Goal: Task Accomplishment & Management: Use online tool/utility

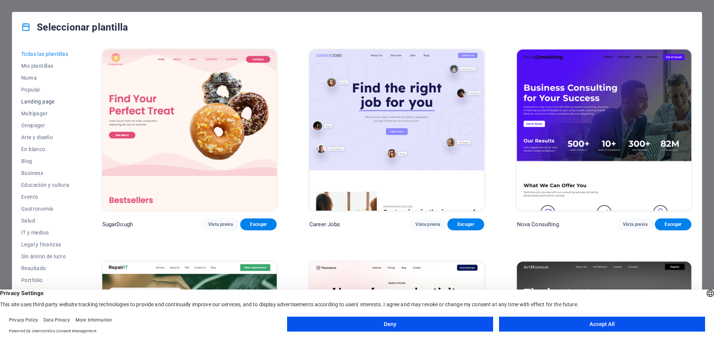
click at [40, 102] on span "Landing page" at bounding box center [45, 102] width 48 height 6
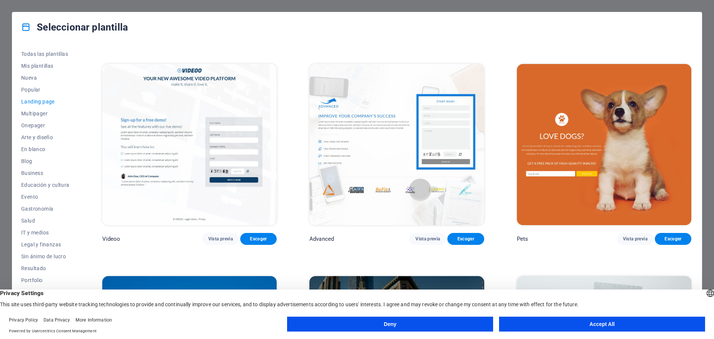
scroll to position [446, 0]
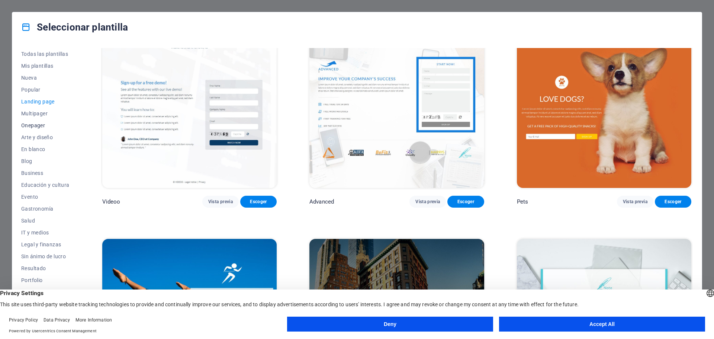
click at [33, 124] on span "Onepager" at bounding box center [45, 125] width 48 height 6
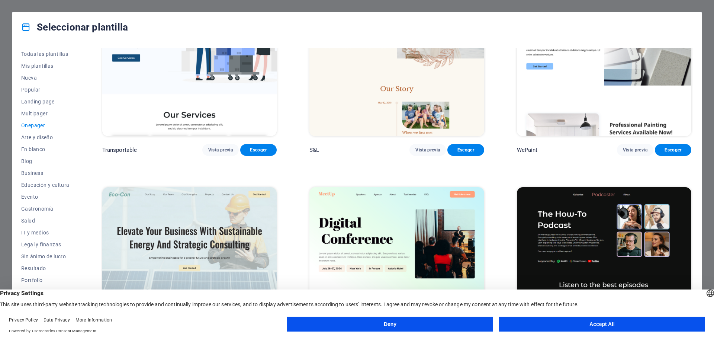
scroll to position [0, 0]
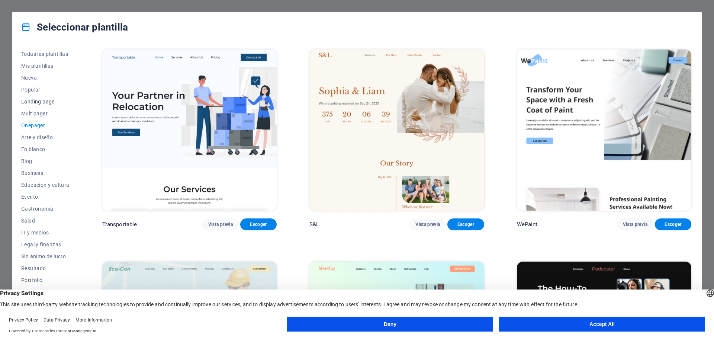
click at [40, 101] on span "Landing page" at bounding box center [45, 102] width 48 height 6
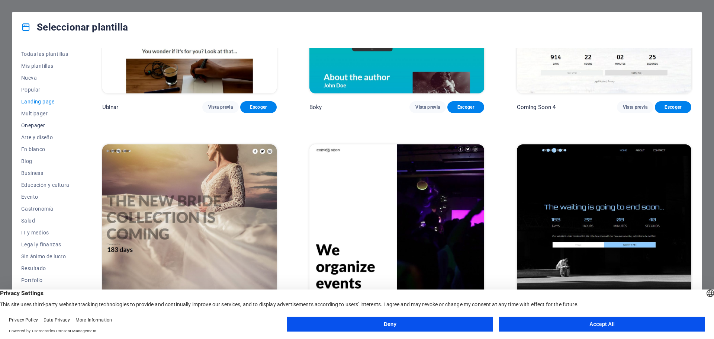
scroll to position [28, 0]
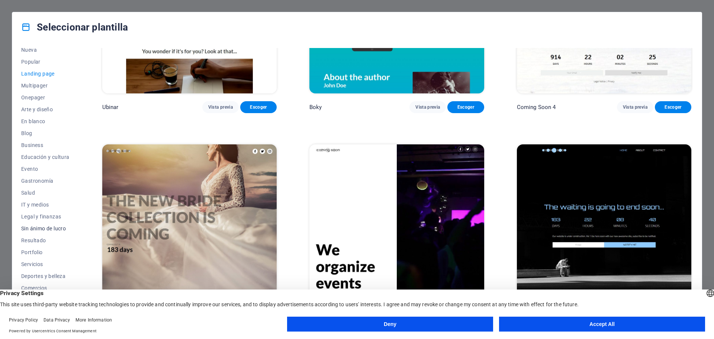
click at [50, 230] on span "Sin ánimo de lucro" at bounding box center [45, 228] width 48 height 6
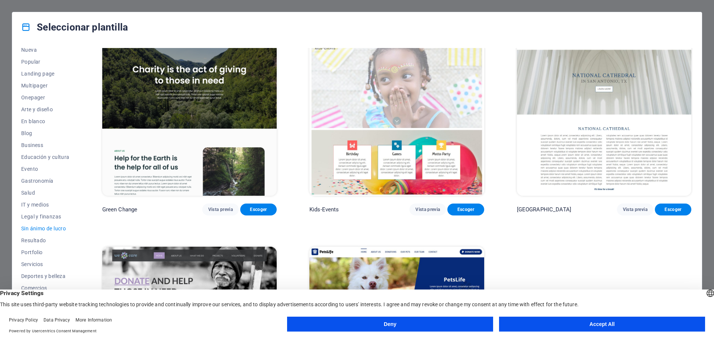
scroll to position [0, 0]
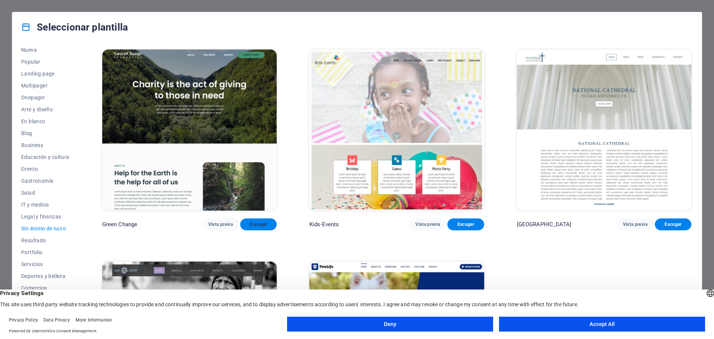
click at [254, 223] on span "Escoger" at bounding box center [258, 224] width 25 height 6
click at [576, 328] on button "Accept All" at bounding box center [602, 323] width 206 height 15
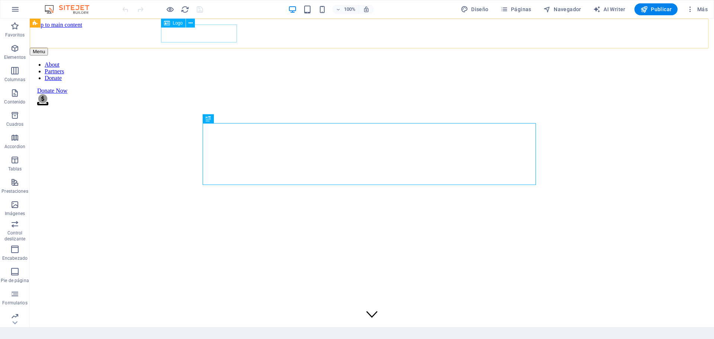
click at [203, 31] on div at bounding box center [372, 37] width 684 height 19
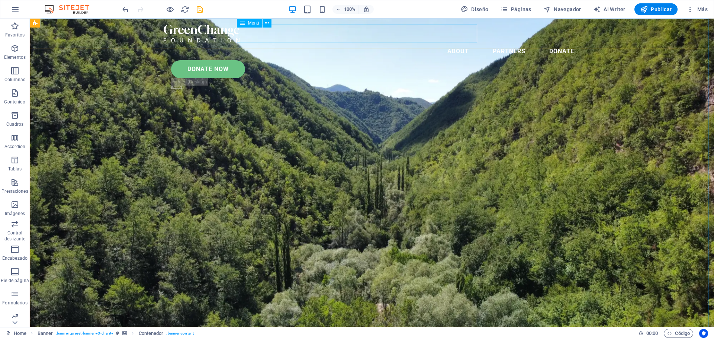
click at [362, 42] on nav "About Partners Donate" at bounding box center [372, 51] width 416 height 18
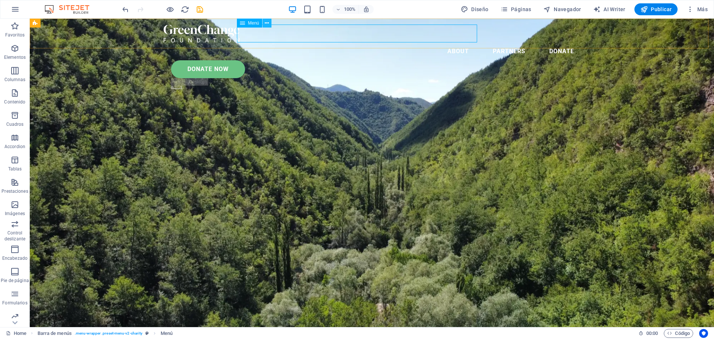
click at [266, 19] on icon at bounding box center [267, 23] width 4 height 8
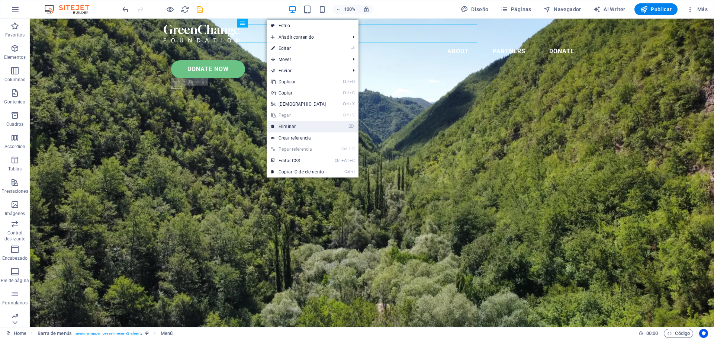
click at [296, 125] on link "⌦ Eliminar" at bounding box center [299, 126] width 64 height 11
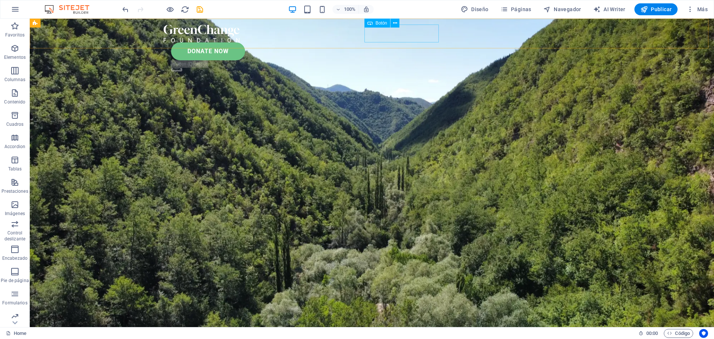
click at [407, 42] on div "Donate Now" at bounding box center [375, 51] width 409 height 18
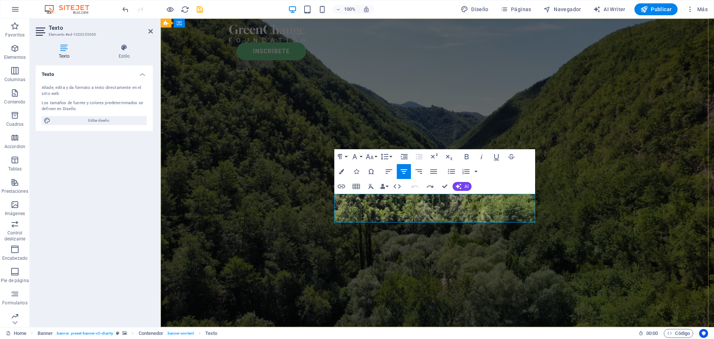
scroll to position [2507, 2]
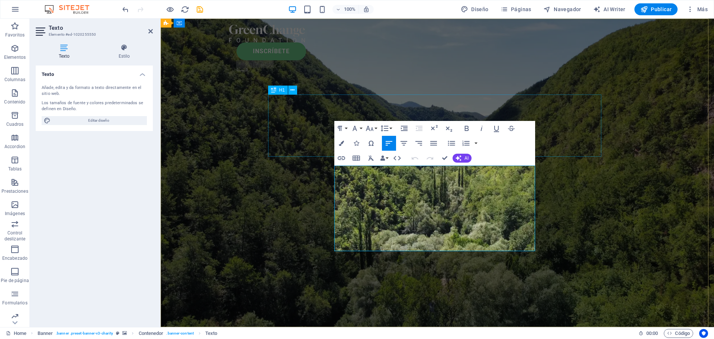
drag, startPoint x: 516, startPoint y: 245, endPoint x: 302, endPoint y: 129, distance: 243.2
click at [341, 144] on icon "button" at bounding box center [341, 143] width 5 height 5
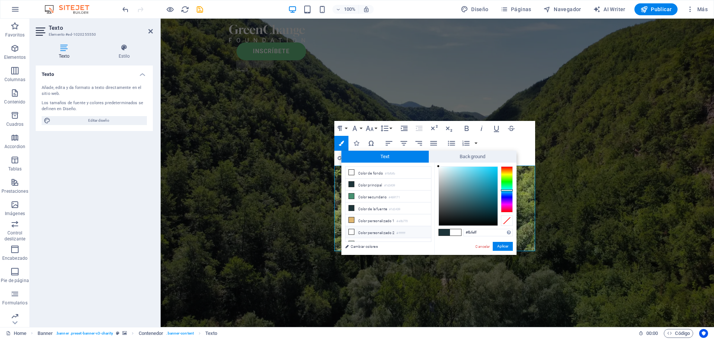
type input "#f9feff"
drag, startPoint x: 465, startPoint y: 190, endPoint x: 439, endPoint y: 165, distance: 35.2
click at [439, 167] on div at bounding box center [468, 196] width 59 height 59
click at [504, 245] on button "Aplicar" at bounding box center [503, 246] width 20 height 9
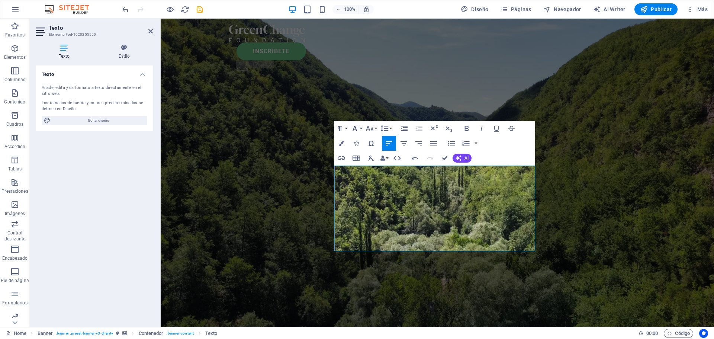
click at [356, 129] on icon "button" at bounding box center [354, 128] width 4 height 5
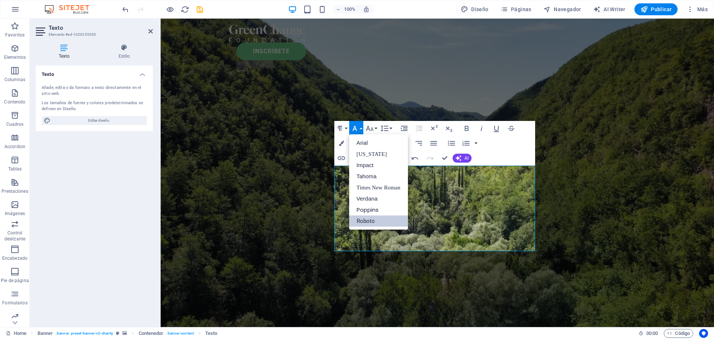
scroll to position [0, 0]
drag, startPoint x: 567, startPoint y: 219, endPoint x: 588, endPoint y: 217, distance: 21.3
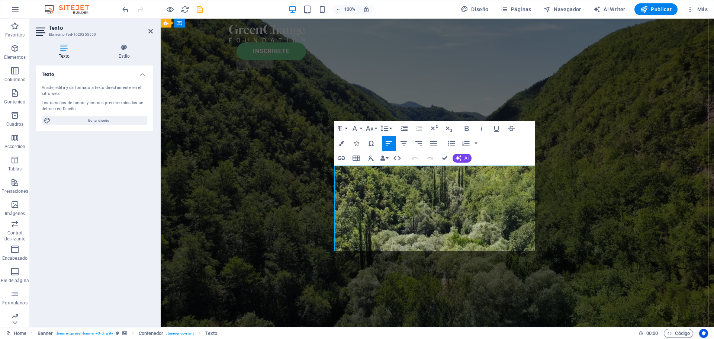
drag, startPoint x: 378, startPoint y: 172, endPoint x: 403, endPoint y: 171, distance: 24.9
drag, startPoint x: 416, startPoint y: 190, endPoint x: 393, endPoint y: 187, distance: 22.4
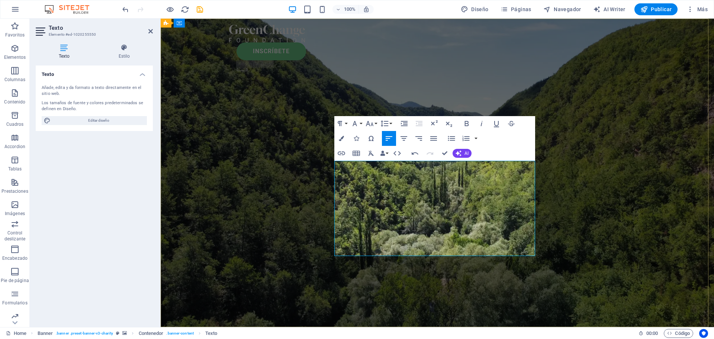
drag, startPoint x: 504, startPoint y: 247, endPoint x: 516, endPoint y: 243, distance: 11.9
drag, startPoint x: 514, startPoint y: 243, endPoint x: 330, endPoint y: 234, distance: 184.6
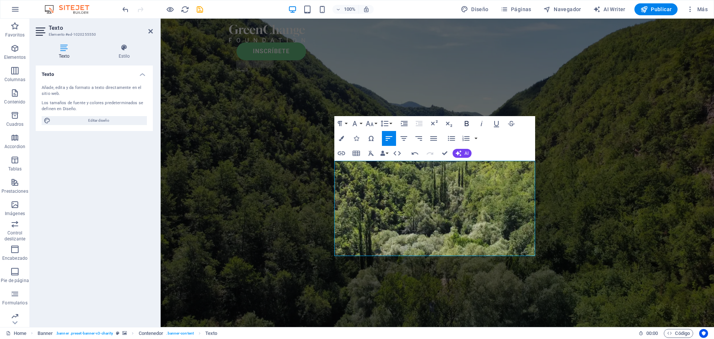
click at [465, 123] on icon "button" at bounding box center [466, 123] width 9 height 9
click at [479, 123] on icon "button" at bounding box center [481, 123] width 9 height 9
drag, startPoint x: 403, startPoint y: 194, endPoint x: 385, endPoint y: 194, distance: 17.8
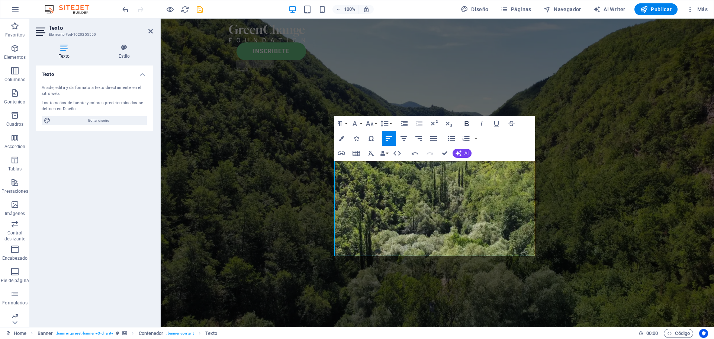
click at [463, 122] on icon "button" at bounding box center [466, 123] width 9 height 9
drag, startPoint x: 467, startPoint y: 122, endPoint x: 405, endPoint y: 142, distance: 64.7
click at [465, 122] on icon "button" at bounding box center [466, 123] width 9 height 9
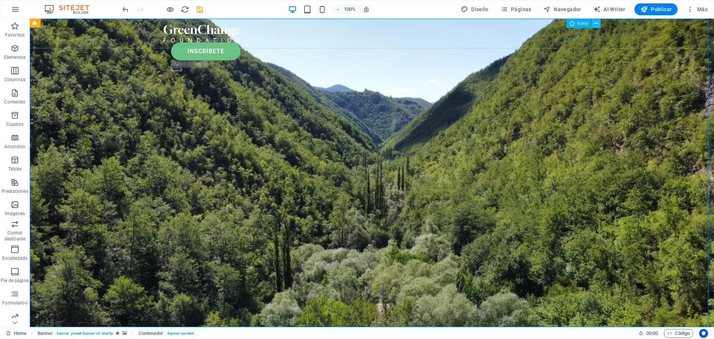
click at [597, 24] on icon at bounding box center [596, 24] width 4 height 8
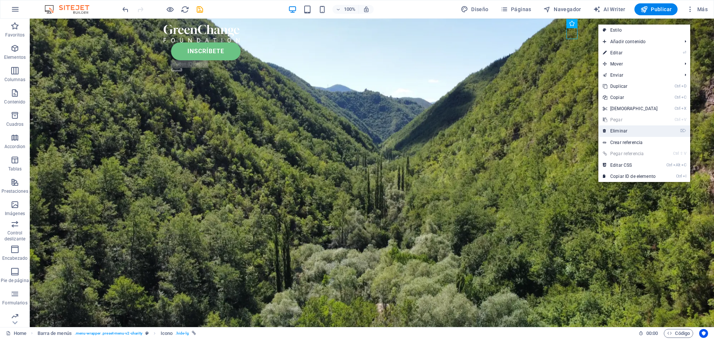
click at [629, 130] on link "⌦ Eliminar" at bounding box center [630, 130] width 64 height 11
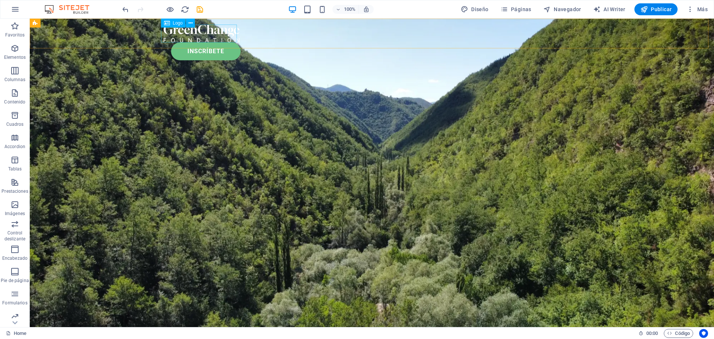
click at [186, 35] on div at bounding box center [372, 34] width 416 height 18
click at [194, 33] on div at bounding box center [372, 34] width 416 height 18
click at [190, 23] on icon at bounding box center [190, 23] width 4 height 8
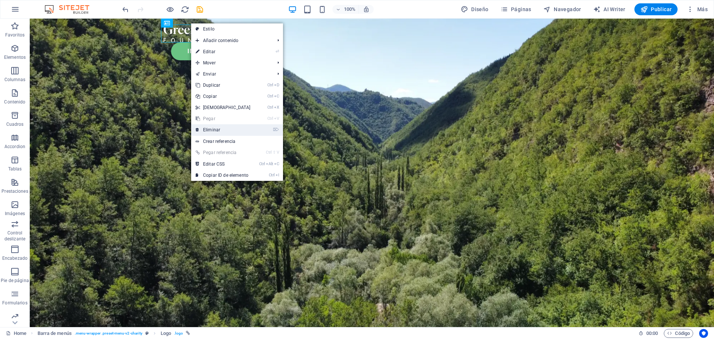
click at [220, 129] on link "⌦ Eliminar" at bounding box center [223, 129] width 64 height 11
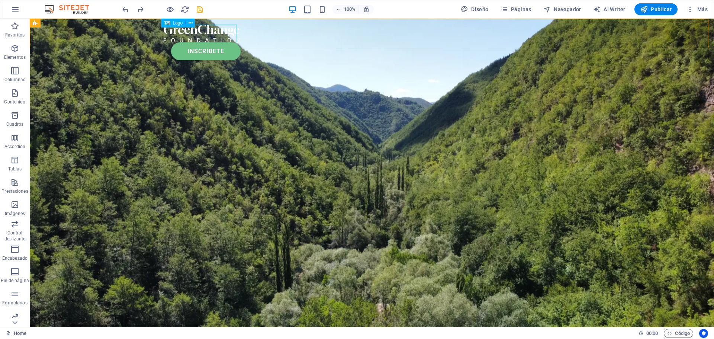
click at [198, 39] on div at bounding box center [372, 34] width 416 height 18
click at [207, 35] on div at bounding box center [372, 34] width 416 height 18
click at [173, 25] on span "Logo" at bounding box center [178, 23] width 10 height 4
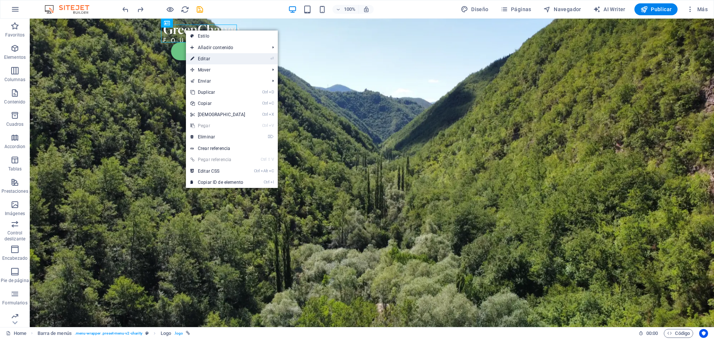
click at [228, 58] on link "⏎ Editar" at bounding box center [218, 58] width 64 height 11
select select "px"
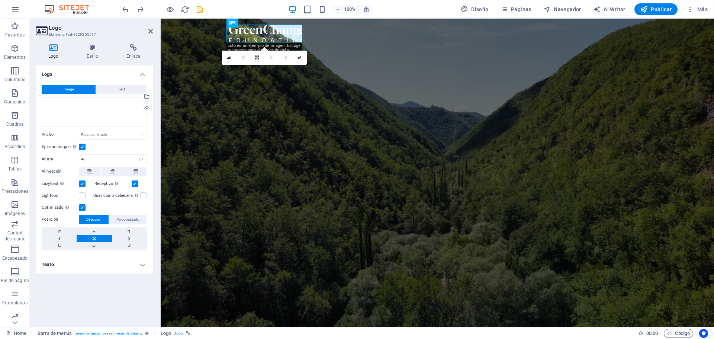
click at [81, 90] on button "Image" at bounding box center [69, 89] width 54 height 9
click at [141, 96] on div "Selecciona archivos del administrador de archivos, de la galería de fotos o car…" at bounding box center [116, 96] width 48 height 33
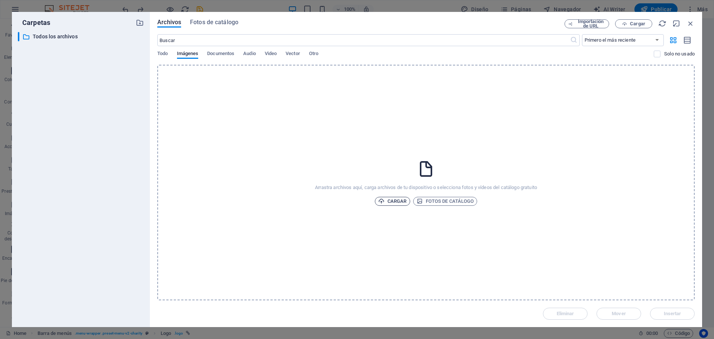
click at [394, 200] on span "Cargar" at bounding box center [392, 201] width 29 height 9
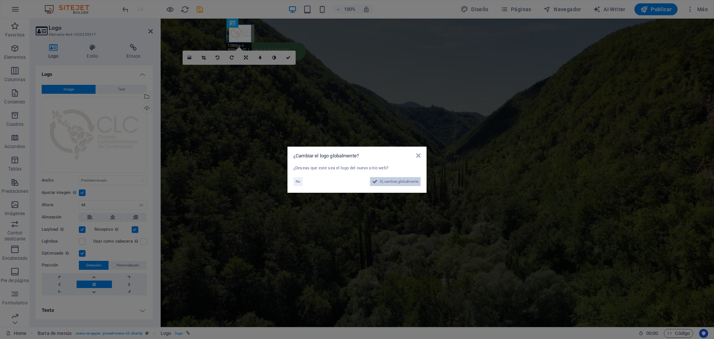
click at [393, 180] on span "Sí, cambiar globalmente" at bounding box center [399, 181] width 39 height 9
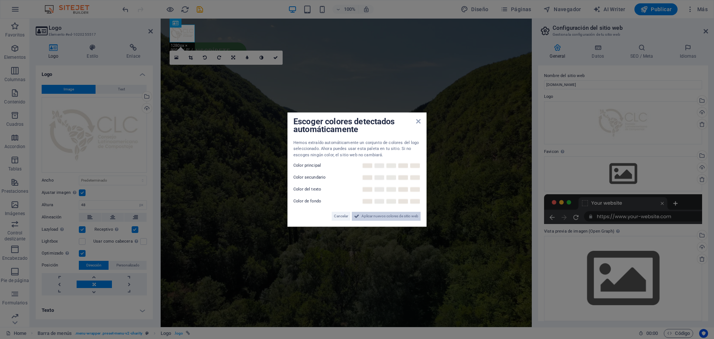
click at [373, 214] on span "Aplicar nuevos colores de sitio web" at bounding box center [389, 216] width 57 height 9
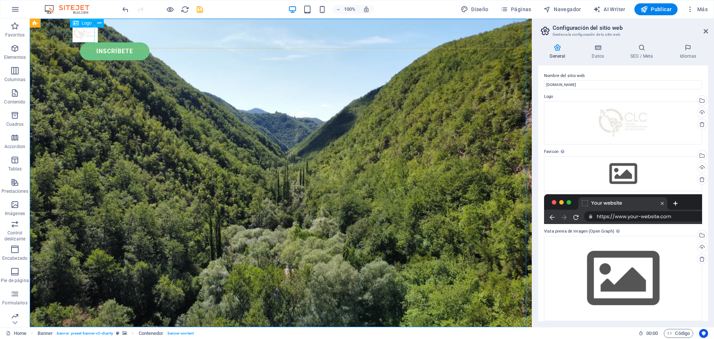
click at [81, 37] on div at bounding box center [280, 34] width 416 height 18
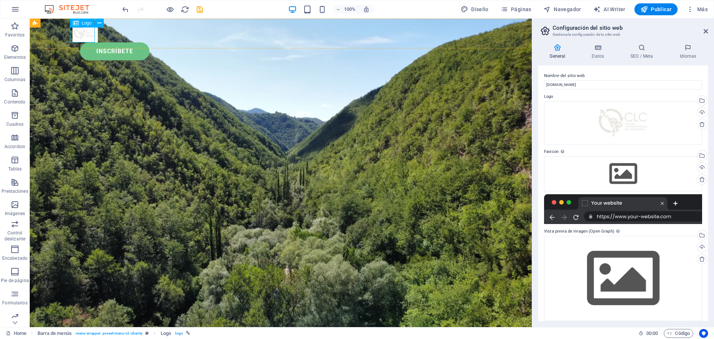
click at [84, 35] on div at bounding box center [280, 34] width 416 height 18
click at [98, 23] on icon at bounding box center [99, 23] width 4 height 8
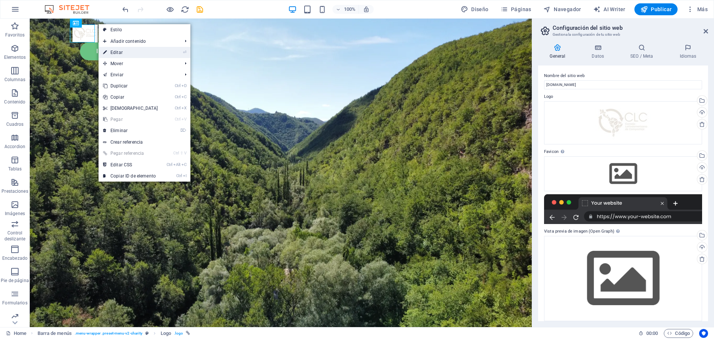
click at [148, 54] on link "⏎ Editar" at bounding box center [131, 52] width 64 height 11
select select "px"
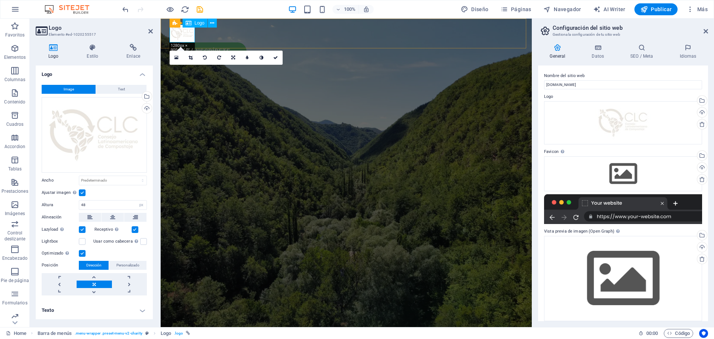
click at [187, 35] on div at bounding box center [346, 34] width 353 height 18
drag, startPoint x: 234, startPoint y: 126, endPoint x: 335, endPoint y: 66, distance: 117.0
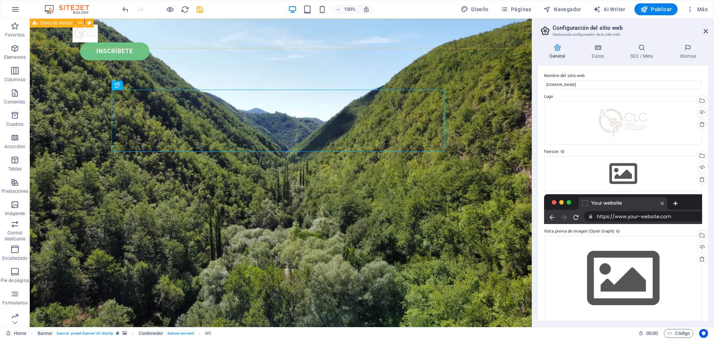
click at [100, 39] on div "Menu Inscríbete" at bounding box center [281, 43] width 502 height 48
click at [85, 36] on div at bounding box center [280, 34] width 416 height 18
click at [84, 32] on div at bounding box center [280, 34] width 416 height 18
click at [99, 23] on icon at bounding box center [99, 23] width 4 height 8
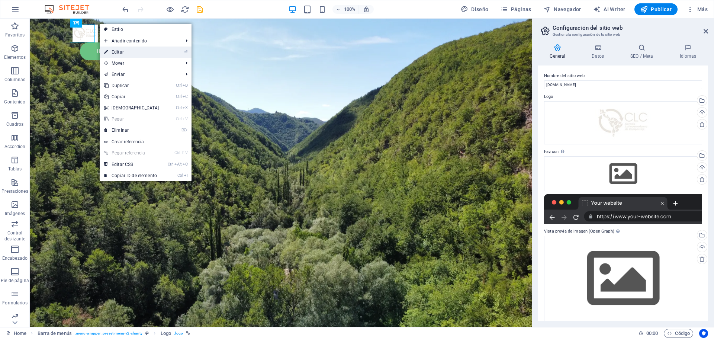
click at [131, 50] on link "⏎ Editar" at bounding box center [132, 51] width 64 height 11
select select "px"
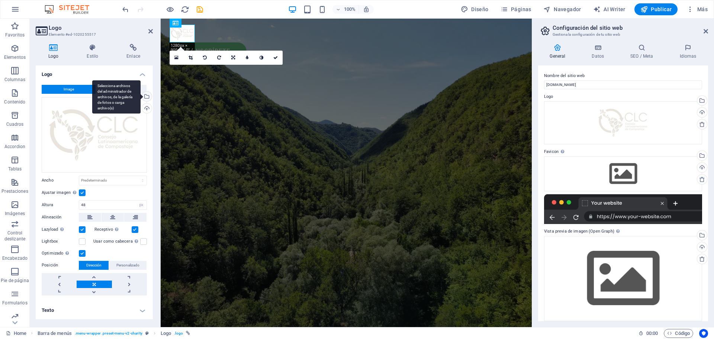
drag, startPoint x: 145, startPoint y: 96, endPoint x: 145, endPoint y: 101, distance: 4.8
click at [141, 96] on div "Selecciona archivos del administrador de archivos, de la galería de fotos o car…" at bounding box center [116, 96] width 48 height 33
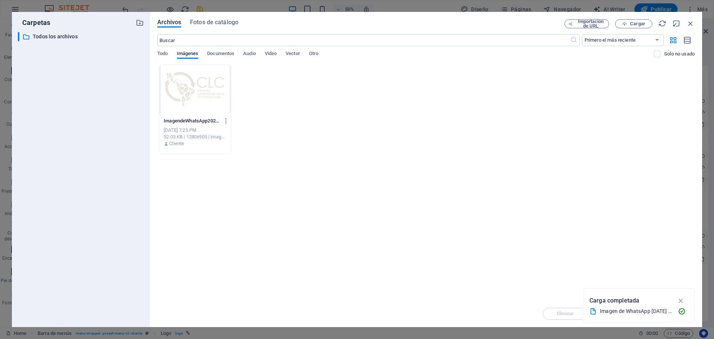
click at [169, 53] on div "Todo Imágenes Documentos Audio Video Vector Otro" at bounding box center [405, 58] width 496 height 14
click at [164, 52] on span "Todo" at bounding box center [162, 54] width 10 height 10
click at [630, 24] on span "Cargar" at bounding box center [637, 24] width 15 height 4
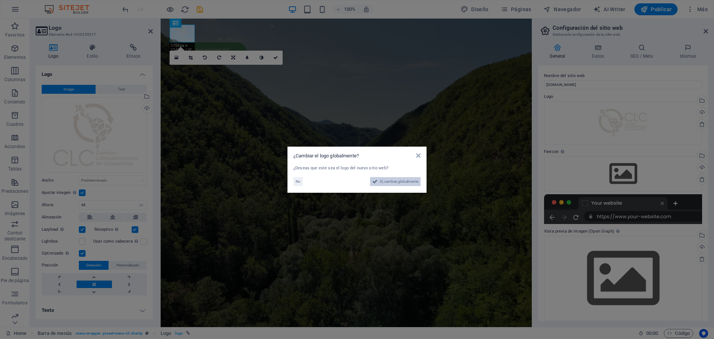
click at [385, 182] on span "Sí, cambiar globalmente" at bounding box center [399, 181] width 39 height 9
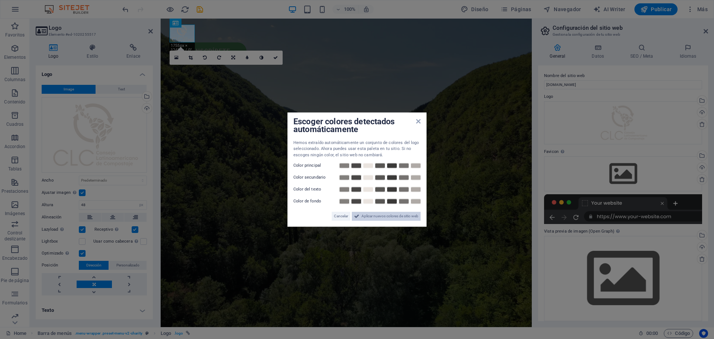
click at [384, 214] on span "Aplicar nuevos colores de sitio web" at bounding box center [389, 216] width 57 height 9
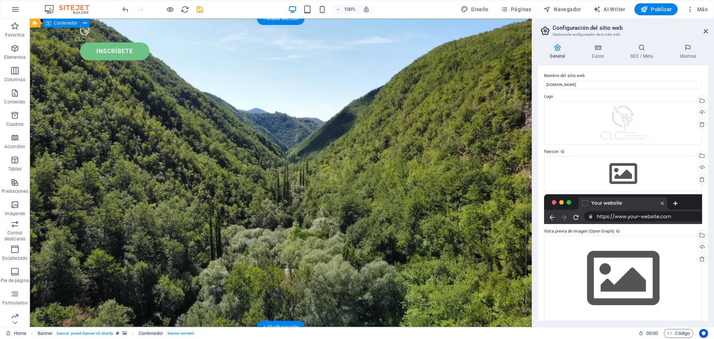
click at [78, 36] on div at bounding box center [280, 34] width 416 height 18
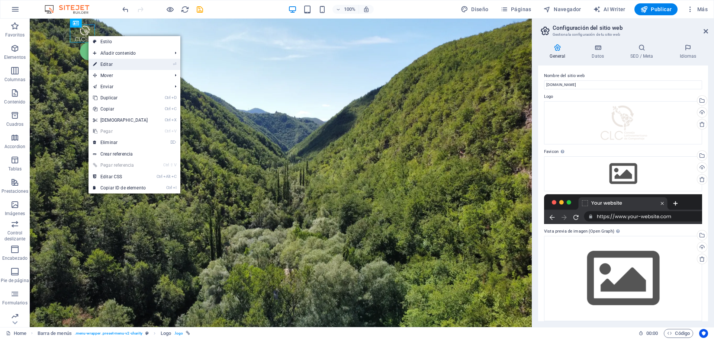
click at [132, 61] on link "⏎ Editar" at bounding box center [120, 64] width 64 height 11
select select "px"
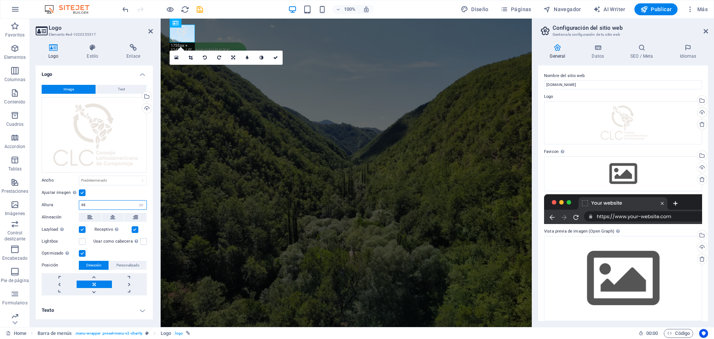
click at [100, 201] on input "48" at bounding box center [112, 204] width 67 height 9
drag, startPoint x: 99, startPoint y: 209, endPoint x: 57, endPoint y: 201, distance: 42.2
click at [57, 201] on div "Altura 90 Predeterminado automático px" at bounding box center [94, 205] width 105 height 10
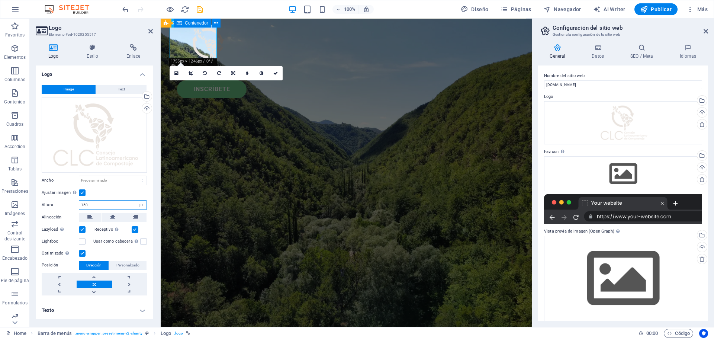
type input "150"
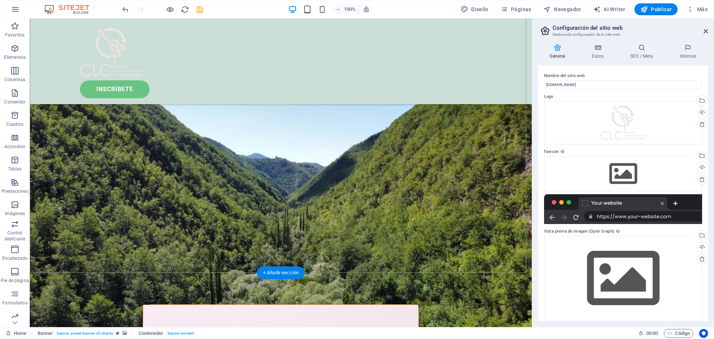
scroll to position [74, 0]
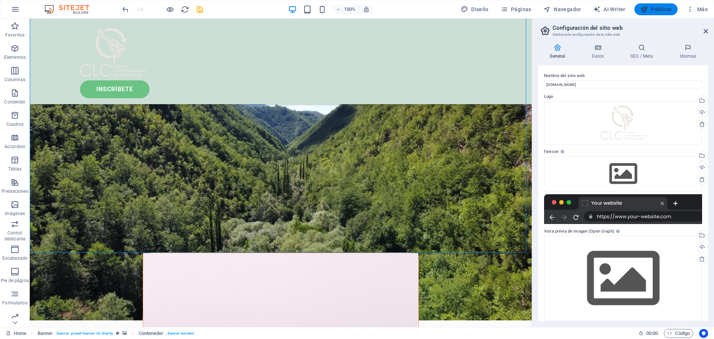
click at [661, 9] on span "Publicar" at bounding box center [656, 9] width 32 height 7
checkbox input "false"
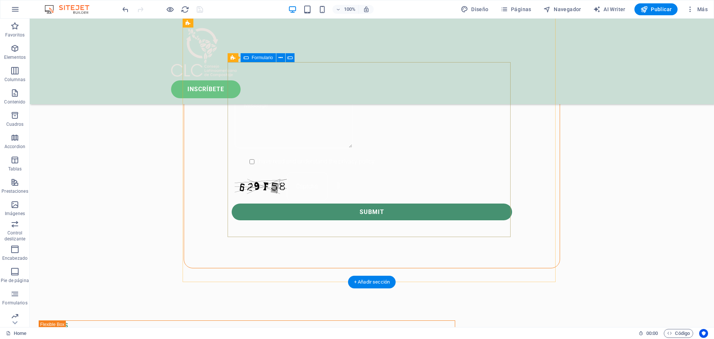
scroll to position [159, 0]
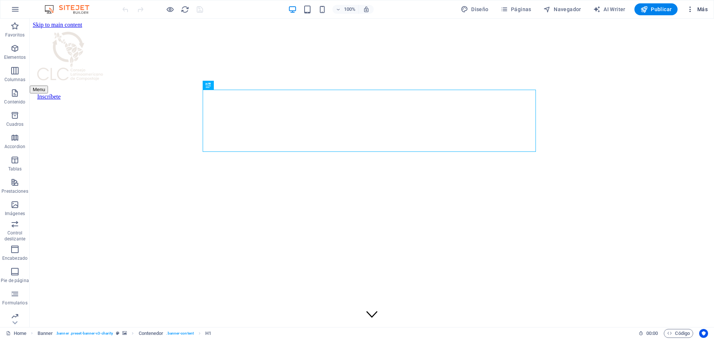
click at [697, 10] on span "Más" at bounding box center [696, 9] width 21 height 7
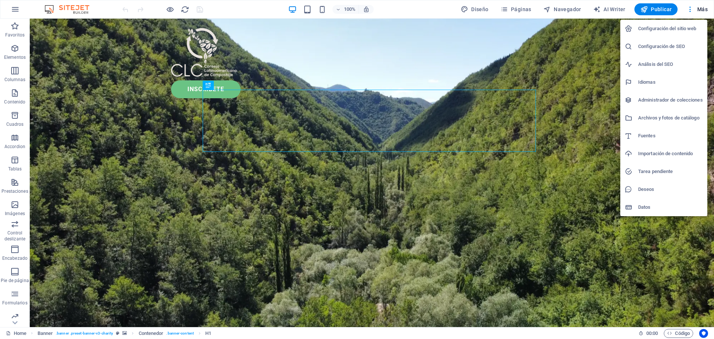
click at [18, 10] on div at bounding box center [357, 169] width 714 height 339
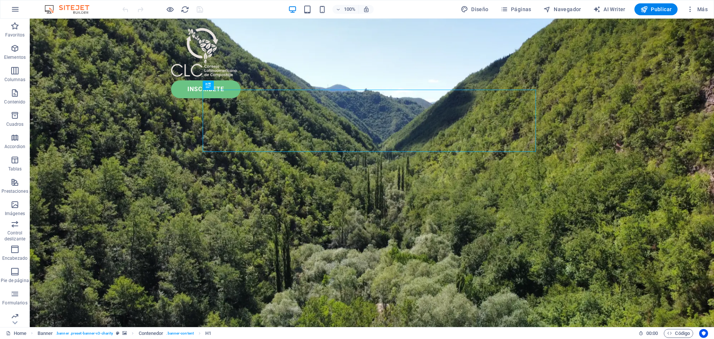
click at [18, 10] on icon "button" at bounding box center [15, 9] width 9 height 9
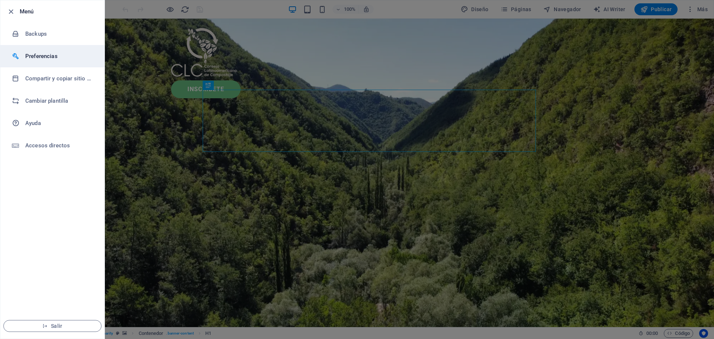
click at [53, 55] on h6 "Preferencias" at bounding box center [59, 56] width 69 height 9
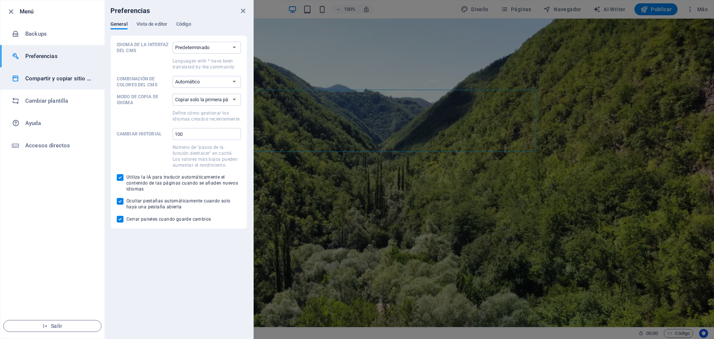
click at [51, 80] on h6 "Compartir y copiar sitio web" at bounding box center [59, 78] width 69 height 9
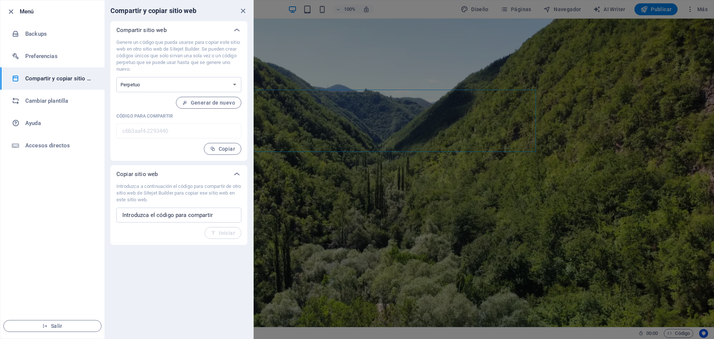
click at [242, 11] on icon "close" at bounding box center [243, 11] width 9 height 9
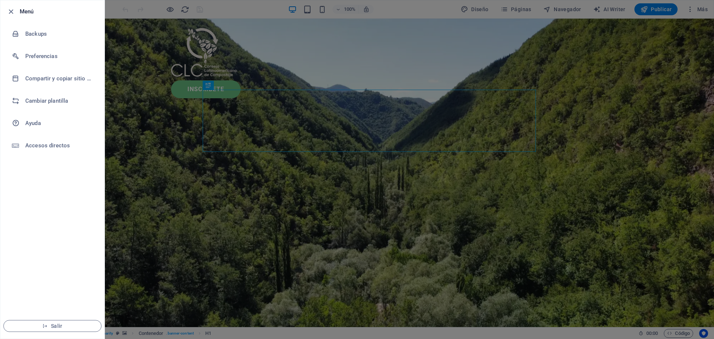
click at [702, 16] on div at bounding box center [357, 169] width 714 height 339
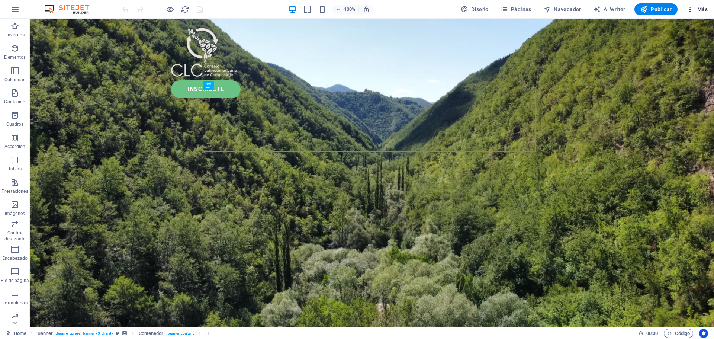
click at [692, 13] on button "Más" at bounding box center [696, 9] width 27 height 12
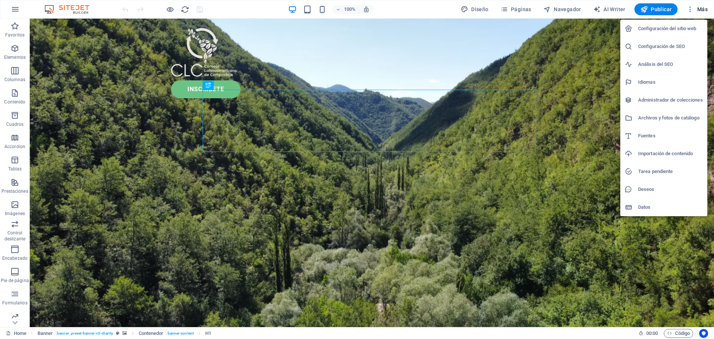
click at [684, 29] on h6 "Configuración del sitio web" at bounding box center [670, 28] width 65 height 9
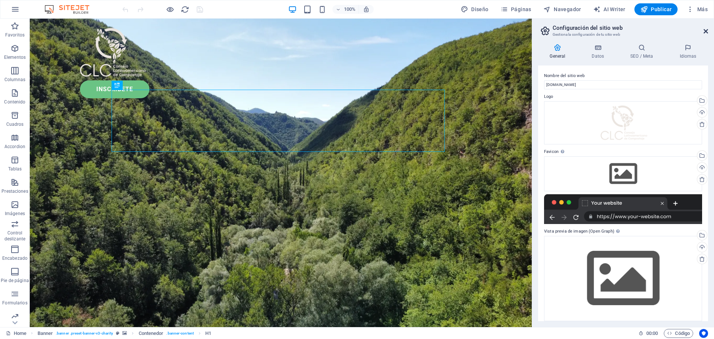
click at [704, 29] on icon at bounding box center [705, 31] width 4 height 6
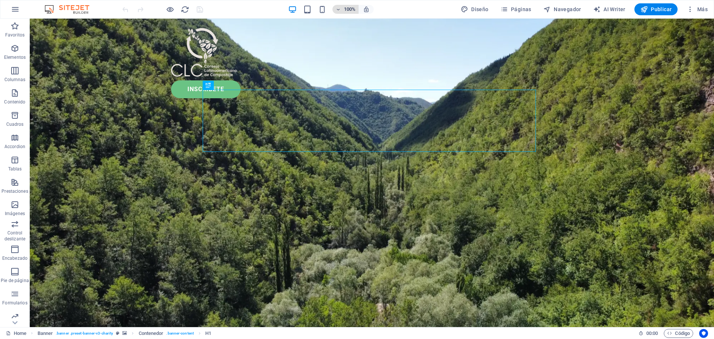
click at [342, 9] on span "100%" at bounding box center [345, 9] width 20 height 9
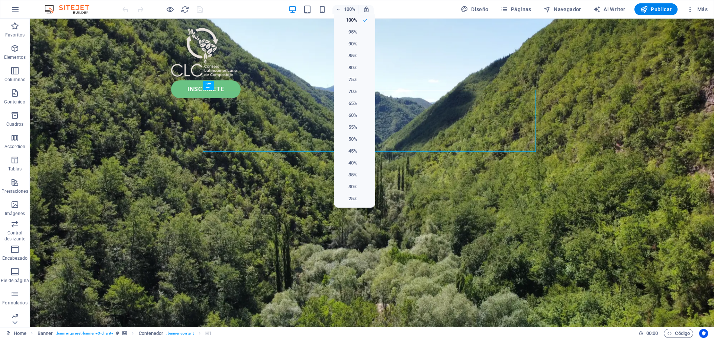
click at [100, 50] on div at bounding box center [357, 169] width 714 height 339
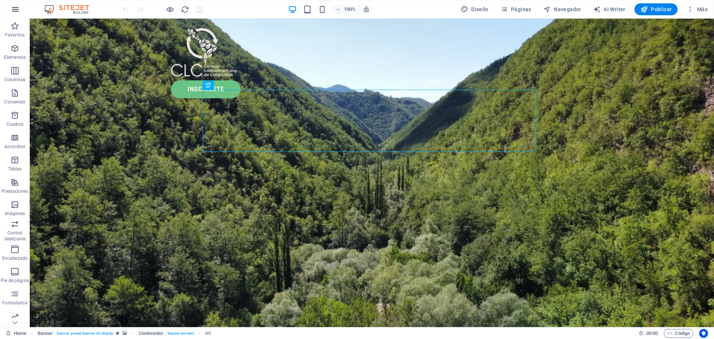
click at [15, 11] on icon "button" at bounding box center [15, 9] width 9 height 9
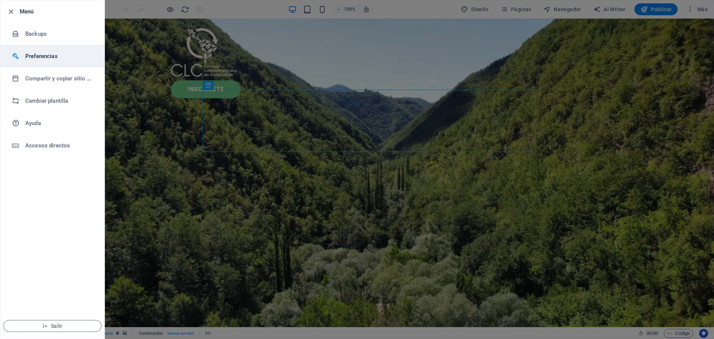
click at [45, 58] on h6 "Preferencias" at bounding box center [59, 56] width 69 height 9
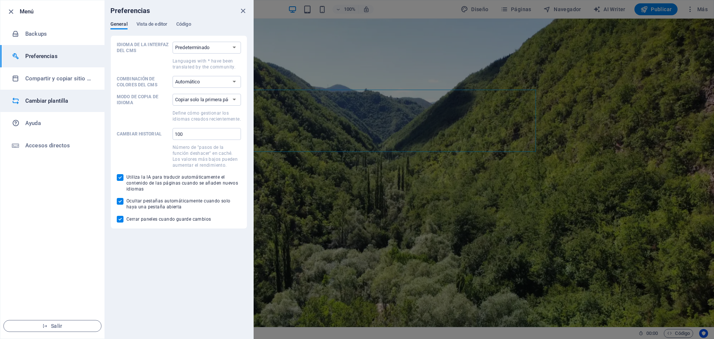
click at [45, 100] on h6 "Cambiar plantilla" at bounding box center [59, 100] width 69 height 9
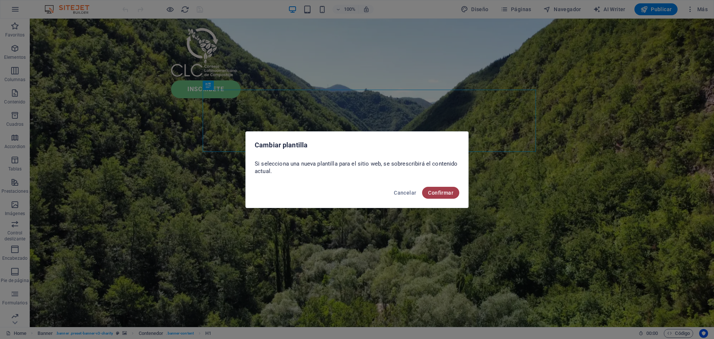
click at [436, 194] on span "Confirmar" at bounding box center [440, 193] width 25 height 6
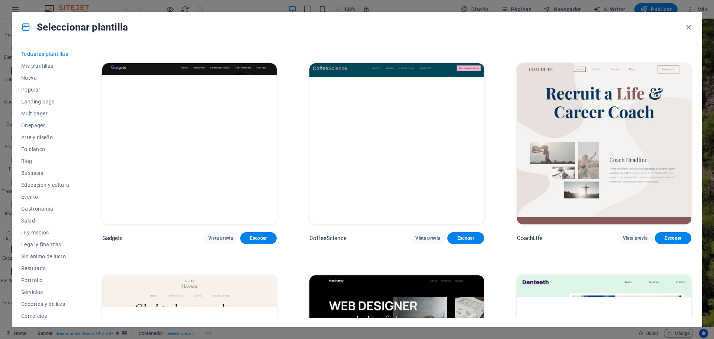
scroll to position [892, 0]
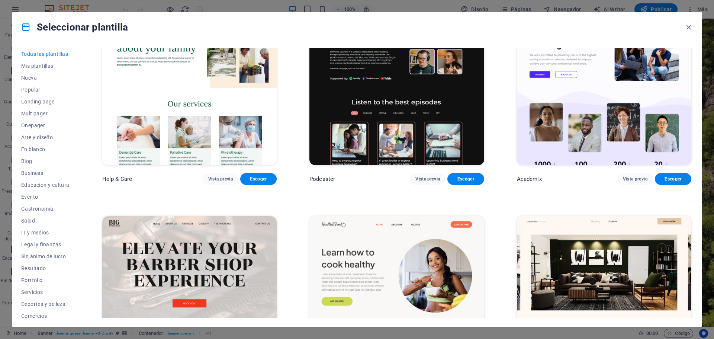
click at [690, 32] on div "Seleccionar plantilla" at bounding box center [356, 27] width 689 height 30
click at [691, 26] on icon "button" at bounding box center [688, 27] width 9 height 9
